Goal: Task Accomplishment & Management: Manage account settings

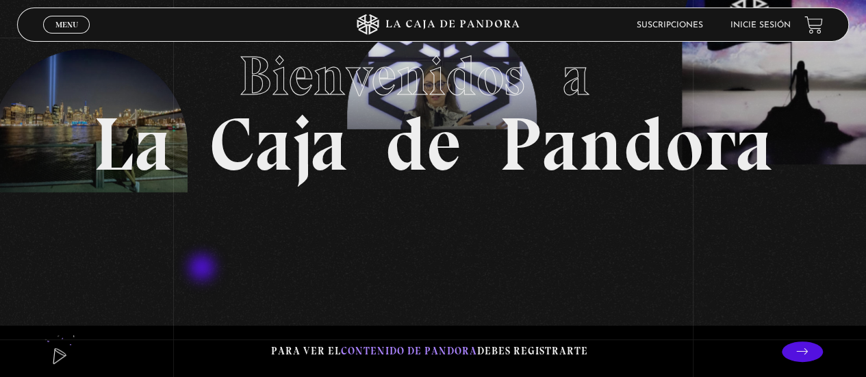
scroll to position [205, 0]
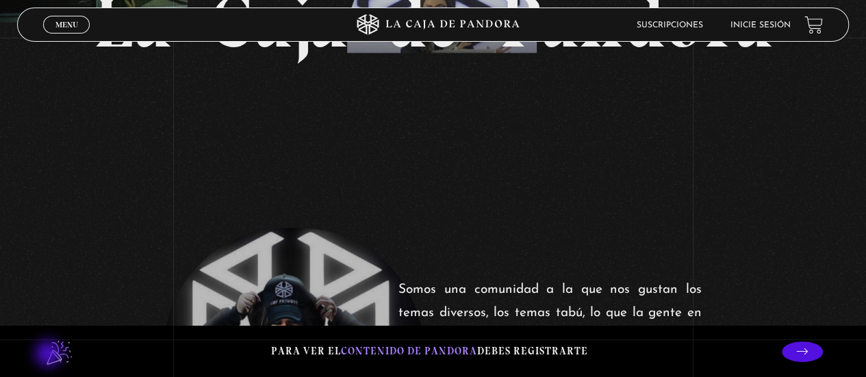
click at [50, 355] on lord-icon at bounding box center [60, 352] width 34 height 34
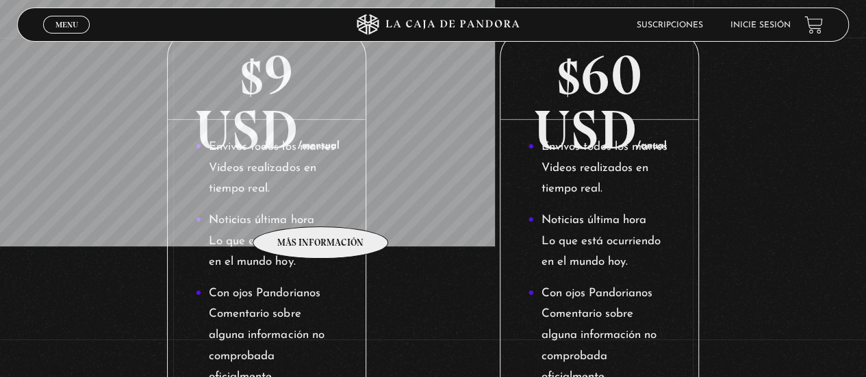
scroll to position [274, 0]
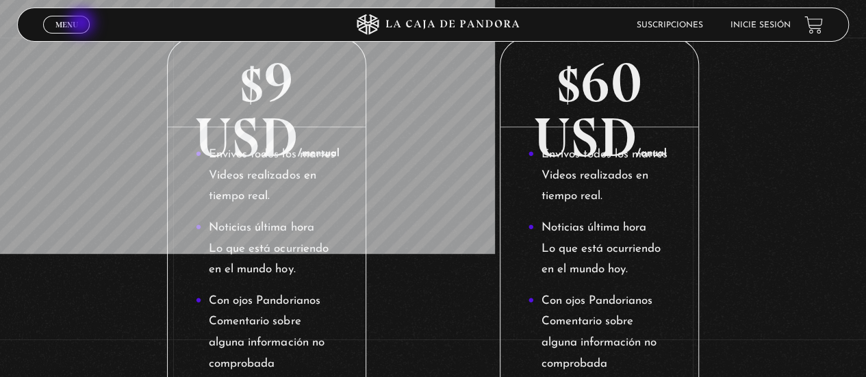
click at [73, 27] on span "Menu" at bounding box center [66, 25] width 23 height 8
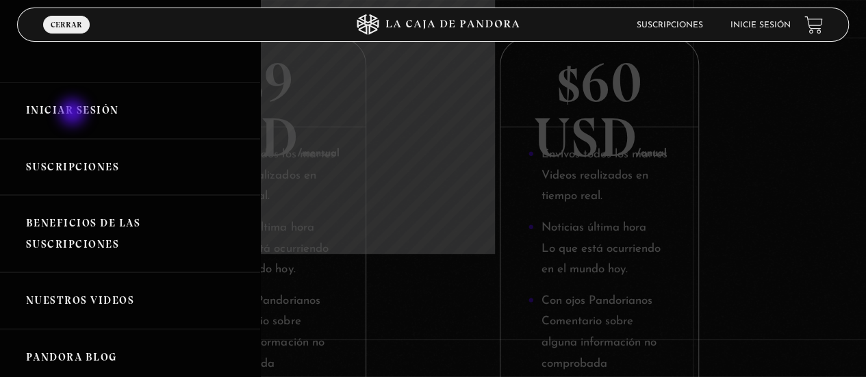
click at [74, 114] on link "Iniciar Sesión" at bounding box center [130, 110] width 260 height 57
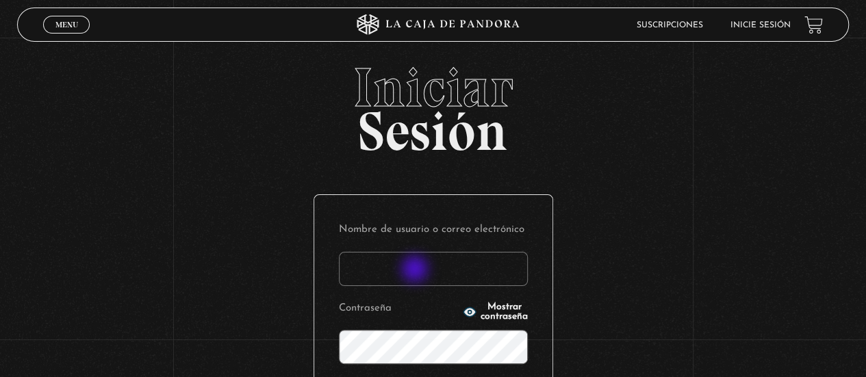
click at [416, 270] on input "Nombre de usuario o correo electrónico" at bounding box center [433, 269] width 189 height 34
click at [498, 262] on input "Nombre de usuario o correo electrónico" at bounding box center [433, 269] width 189 height 34
paste input "marycr0410@gmail.com"
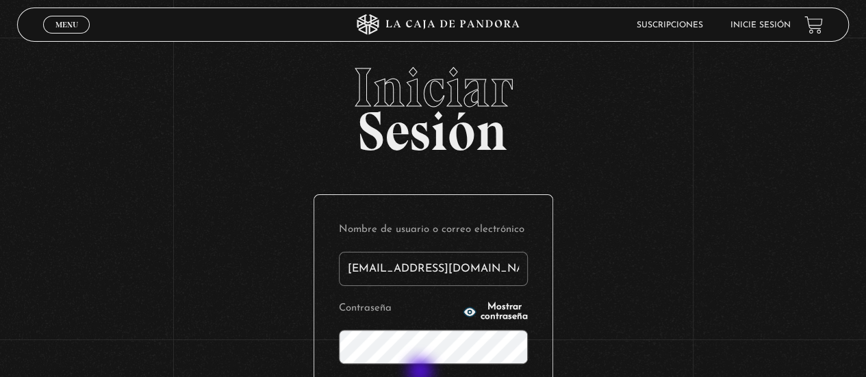
type input "marycr0410@gmail.com"
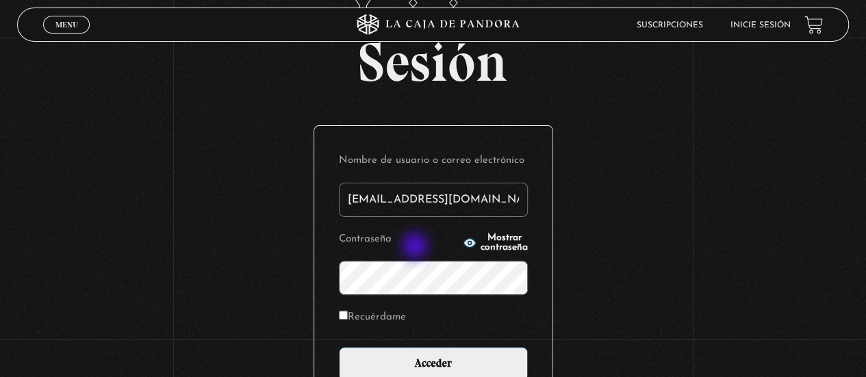
scroll to position [137, 0]
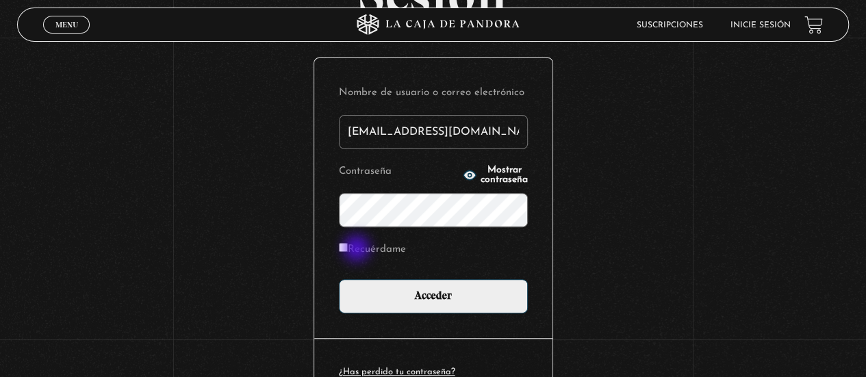
click at [358, 250] on label "Recuérdame" at bounding box center [372, 250] width 67 height 21
click at [348, 250] on input "Recuérdame" at bounding box center [343, 247] width 9 height 9
checkbox input "true"
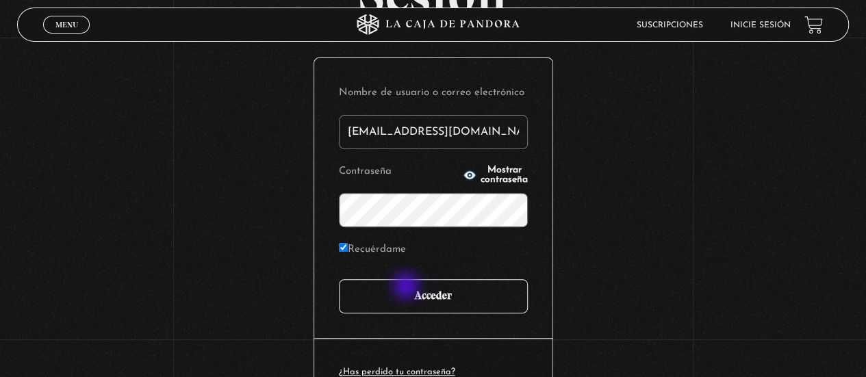
click at [407, 287] on input "Acceder" at bounding box center [433, 296] width 189 height 34
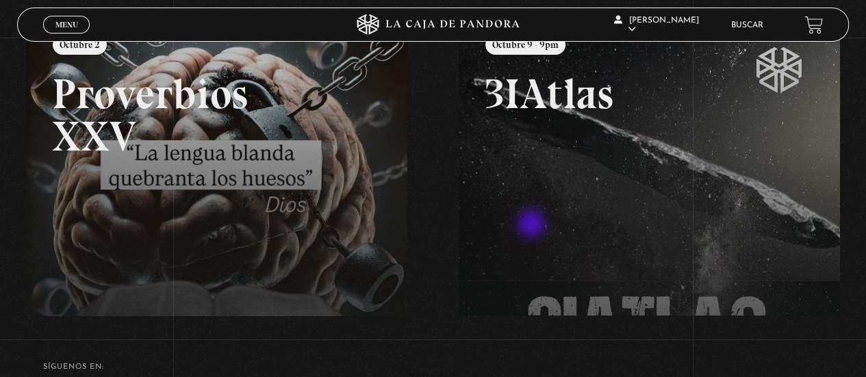
scroll to position [135, 0]
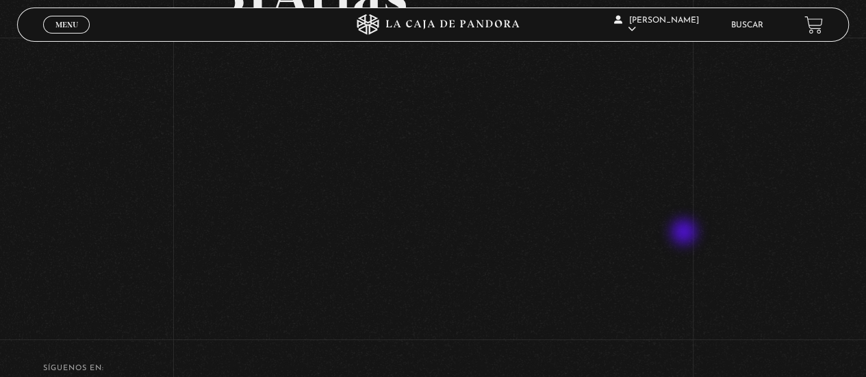
scroll to position [137, 0]
